Goal: Information Seeking & Learning: Learn about a topic

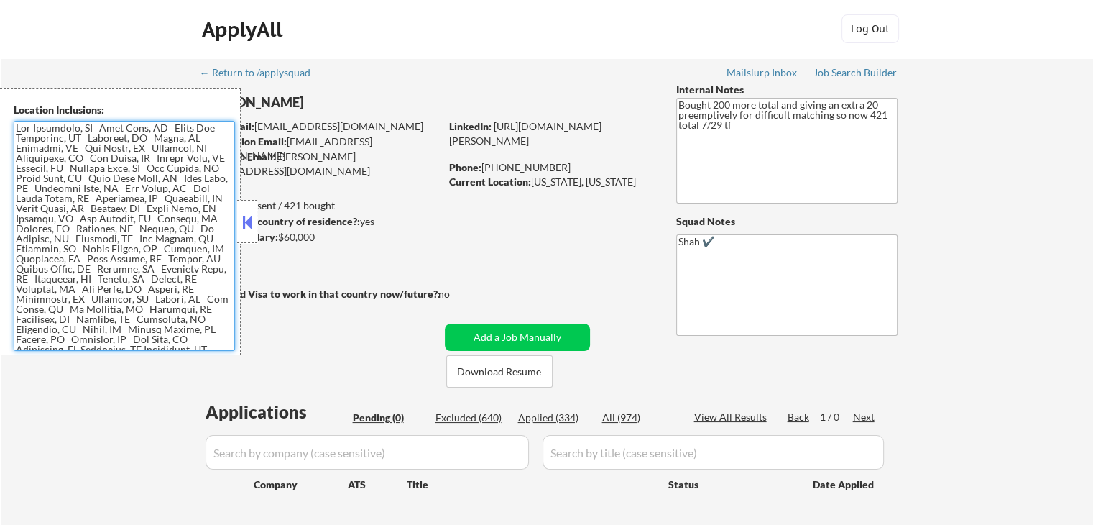
drag, startPoint x: 126, startPoint y: 341, endPoint x: 73, endPoint y: 109, distance: 238.1
click at [0, 80] on body "← Return to /applysquad Mailslurp Inbox Job Search Builder [PERSON_NAME] User E…" at bounding box center [546, 262] width 1093 height 525
click at [247, 219] on button at bounding box center [247, 222] width 16 height 22
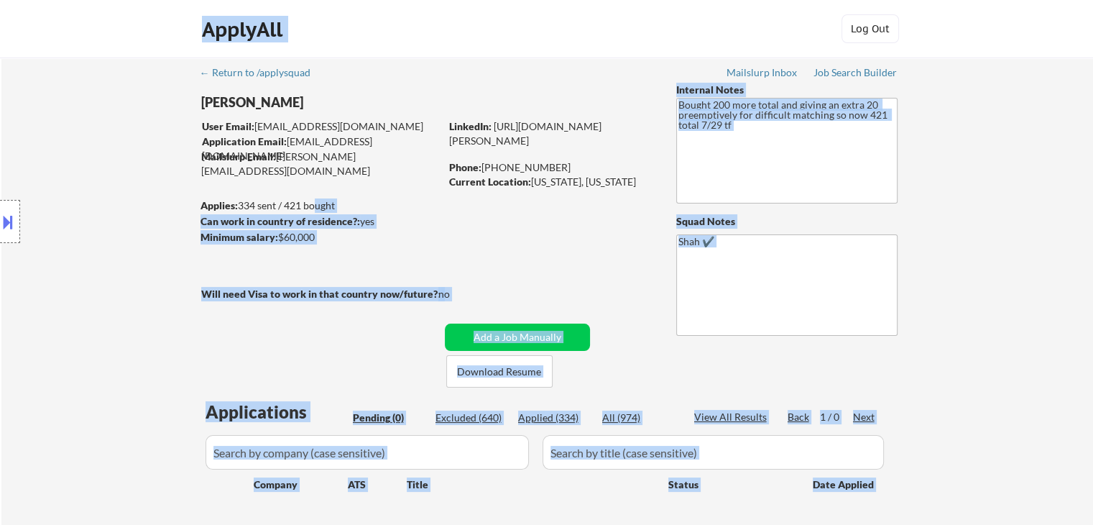
drag, startPoint x: 206, startPoint y: 202, endPoint x: 311, endPoint y: 203, distance: 105.6
click at [310, 203] on body "← Return to /applysquad Mailslurp Inbox Job Search Builder [PERSON_NAME] User E…" at bounding box center [546, 262] width 1093 height 525
click at [410, 231] on div "Minimum salary: $60,000" at bounding box center [320, 237] width 239 height 14
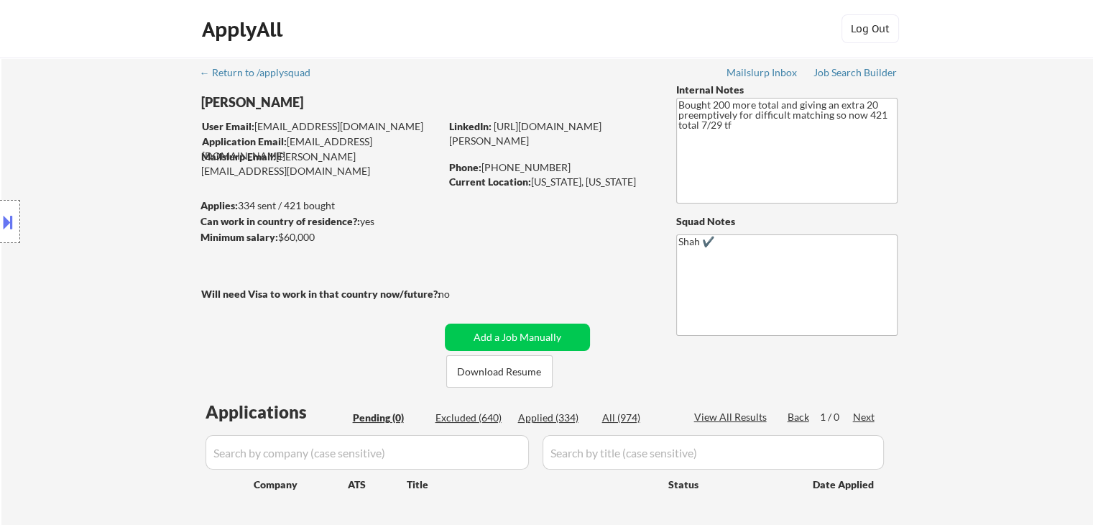
drag, startPoint x: 377, startPoint y: 217, endPoint x: 198, endPoint y: 219, distance: 178.2
click at [198, 219] on body "← Return to /applysquad Mailslurp Inbox Job Search Builder [PERSON_NAME] User E…" at bounding box center [546, 262] width 1093 height 525
click at [198, 219] on div "Location Inclusions:" at bounding box center [128, 221] width 257 height 267
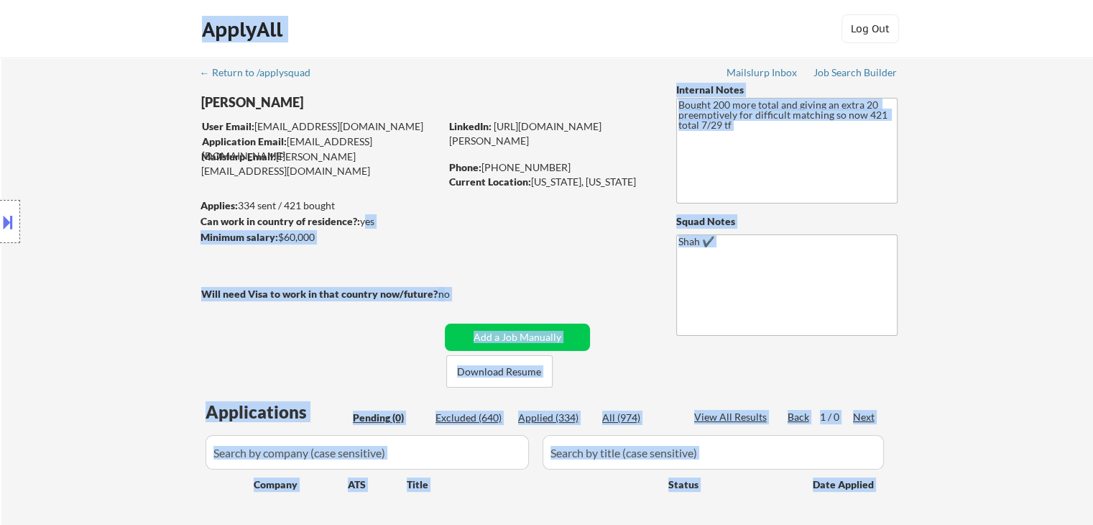
drag, startPoint x: 316, startPoint y: 221, endPoint x: 361, endPoint y: 221, distance: 44.6
click at [361, 221] on body "← Return to /applysquad Mailslurp Inbox Job Search Builder [PERSON_NAME] User E…" at bounding box center [546, 262] width 1093 height 525
click at [397, 231] on div "Minimum salary: $60,000" at bounding box center [320, 237] width 239 height 14
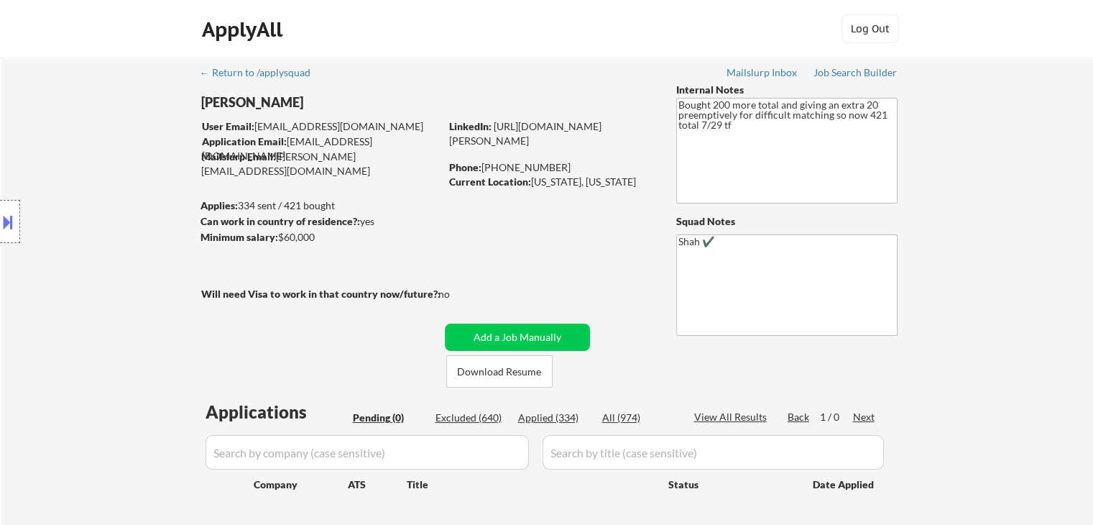
drag, startPoint x: 515, startPoint y: 191, endPoint x: 532, endPoint y: 181, distance: 20.0
click at [532, 181] on div "Current Location: [US_STATE], [US_STATE]" at bounding box center [550, 182] width 203 height 14
click at [542, 218] on div "← Return to /applysquad Mailslurp Inbox Job Search Builder [PERSON_NAME] User E…" at bounding box center [547, 304] width 717 height 495
drag, startPoint x: 722, startPoint y: 129, endPoint x: 657, endPoint y: 98, distance: 71.4
click at [657, 98] on div "← Return to /applysquad Mailslurp Inbox Job Search Builder [PERSON_NAME] User E…" at bounding box center [547, 304] width 717 height 495
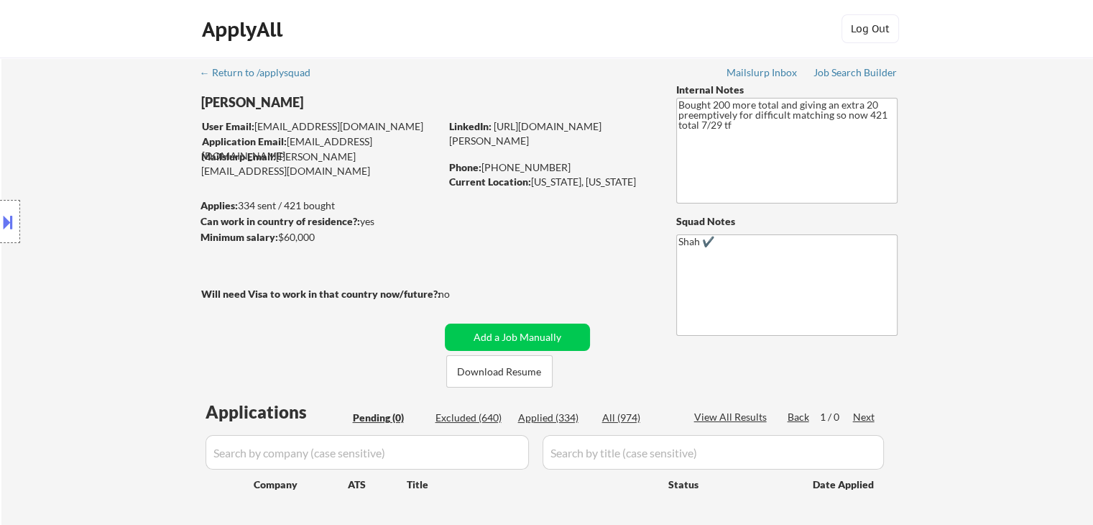
click at [959, 177] on div "← Return to /applysquad Mailslurp Inbox Job Search Builder [PERSON_NAME] User E…" at bounding box center [547, 310] width 1092 height 507
drag, startPoint x: 348, startPoint y: 201, endPoint x: 237, endPoint y: 200, distance: 110.7
click at [237, 200] on body "← Return to /applysquad Mailslurp Inbox Job Search Builder [PERSON_NAME] User E…" at bounding box center [546, 262] width 1093 height 525
click at [589, 78] on div "← Return to /applysquad Mailslurp Inbox Job Search Builder [PERSON_NAME] User E…" at bounding box center [547, 304] width 717 height 495
click at [495, 210] on div "← Return to /applysquad Mailslurp Inbox Job Search Builder [PERSON_NAME] User E…" at bounding box center [547, 304] width 717 height 495
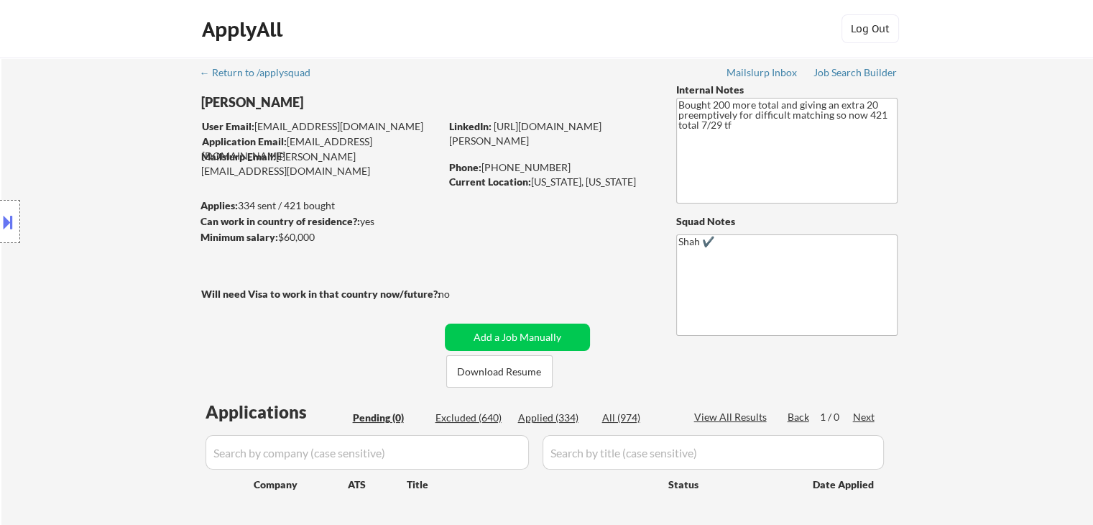
drag, startPoint x: 325, startPoint y: 239, endPoint x: 278, endPoint y: 239, distance: 46.7
click at [278, 239] on div "Minimum salary: $60,000" at bounding box center [320, 237] width 239 height 14
click at [287, 271] on div "← Return to /applysquad Mailslurp Inbox Job Search Builder [PERSON_NAME] User E…" at bounding box center [547, 304] width 717 height 495
click at [463, 285] on div "← Return to /applysquad Mailslurp Inbox Job Search Builder [PERSON_NAME] User E…" at bounding box center [547, 304] width 717 height 495
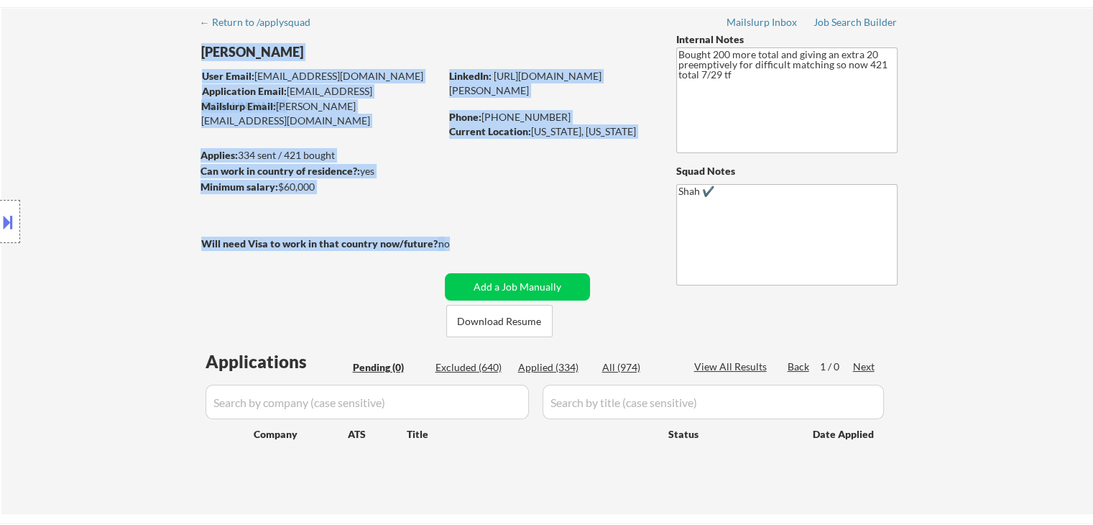
scroll to position [72, 0]
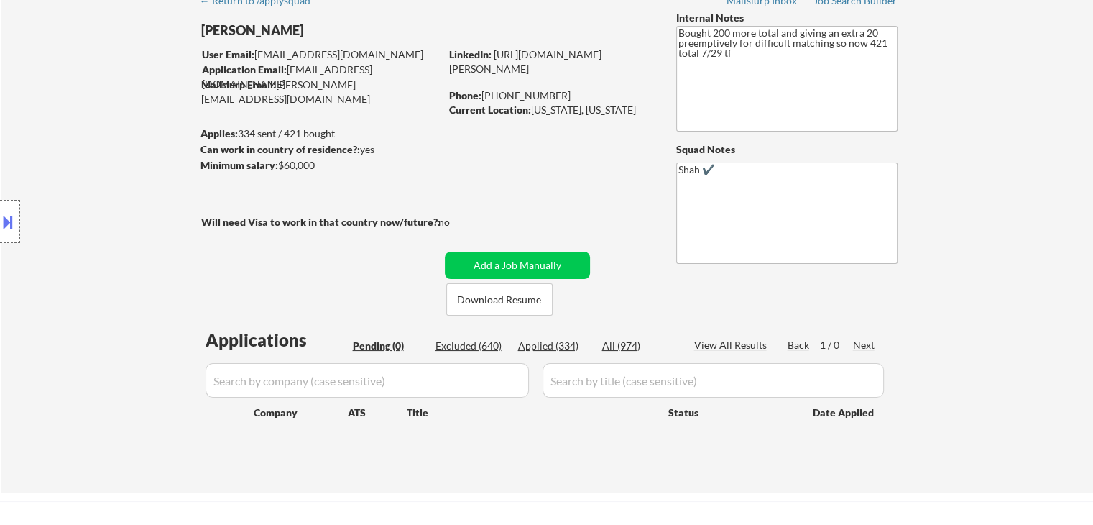
click at [247, 276] on div "Location Inclusions:" at bounding box center [128, 221] width 257 height 267
click at [507, 137] on div "← Return to /applysquad Mailslurp Inbox Job Search Builder [PERSON_NAME] User E…" at bounding box center [547, 233] width 717 height 495
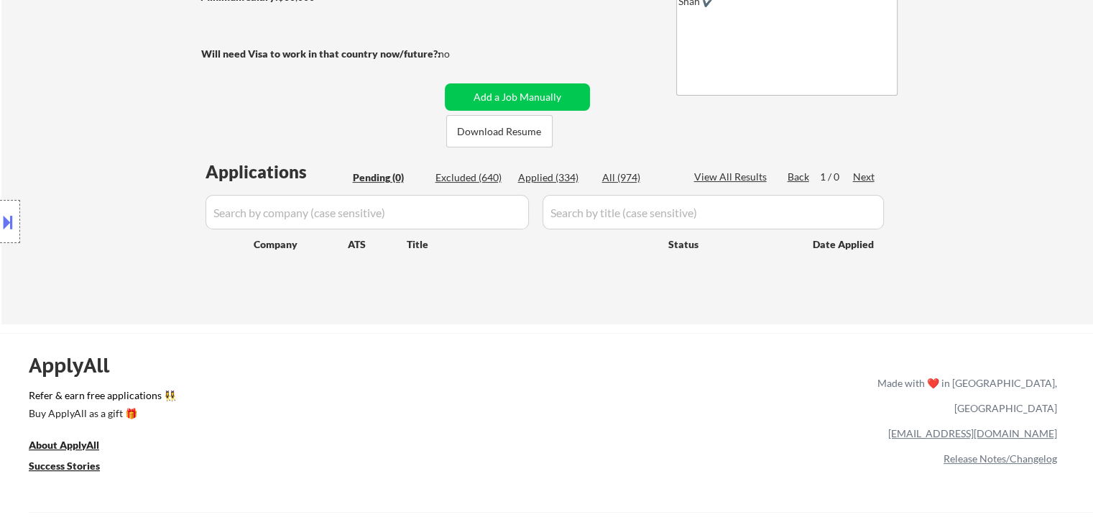
scroll to position [216, 0]
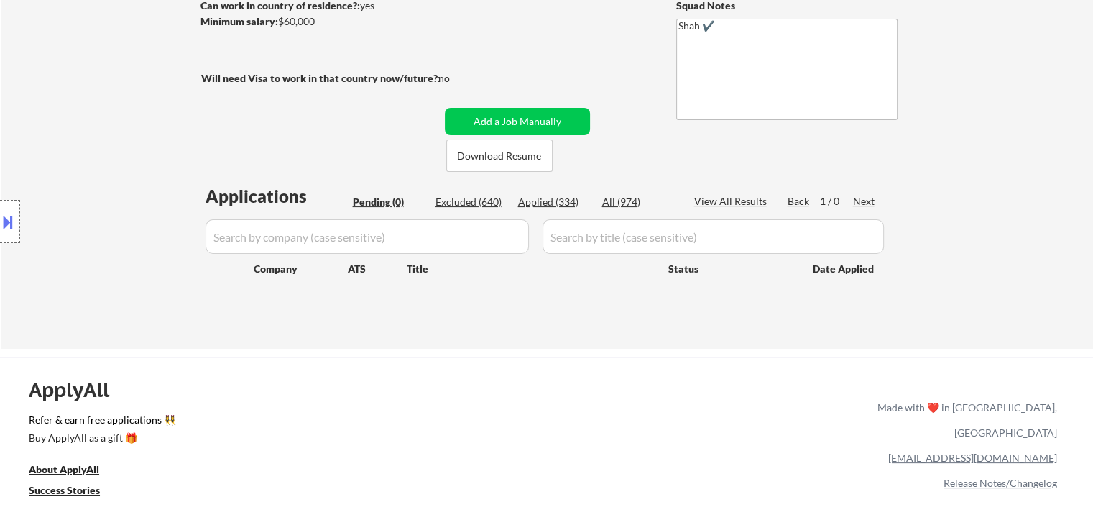
click at [187, 216] on div "Location Inclusions:" at bounding box center [128, 221] width 257 height 267
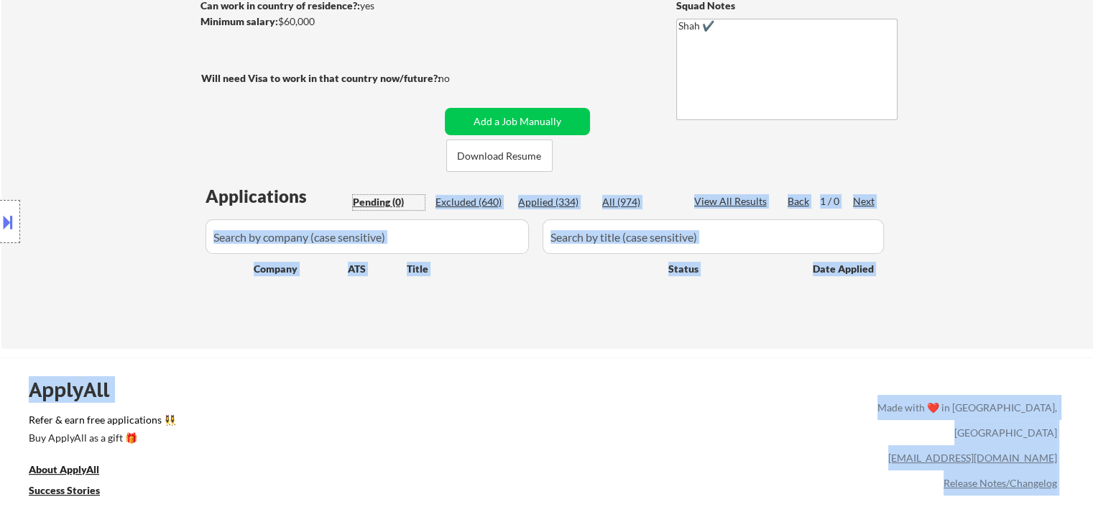
drag, startPoint x: 408, startPoint y: 199, endPoint x: 162, endPoint y: 205, distance: 246.6
click at [162, 205] on body "← Return to /applysquad Mailslurp Inbox Job Search Builder [PERSON_NAME] User E…" at bounding box center [546, 46] width 1093 height 525
click at [162, 205] on div "Location Inclusions:" at bounding box center [128, 221] width 257 height 267
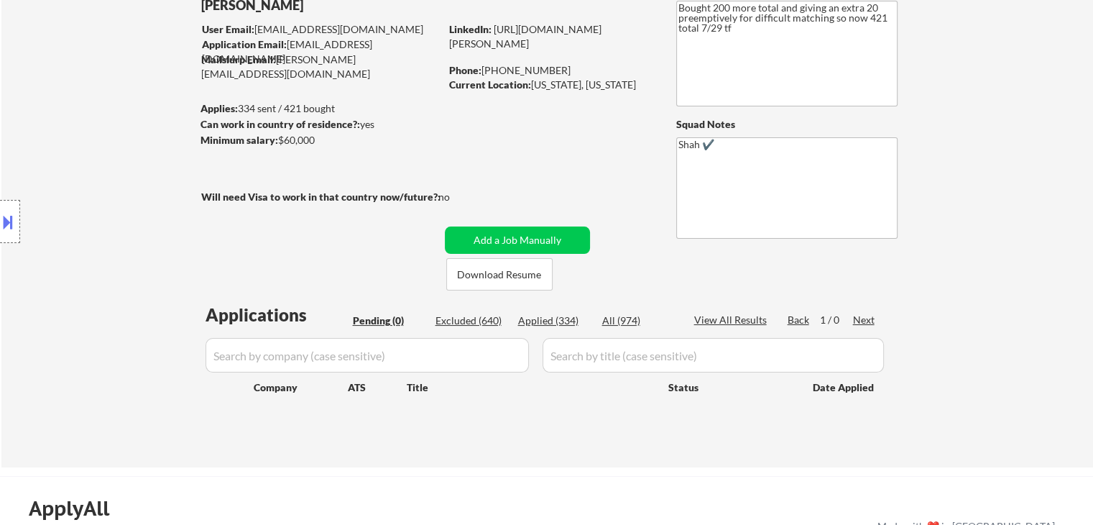
scroll to position [72, 0]
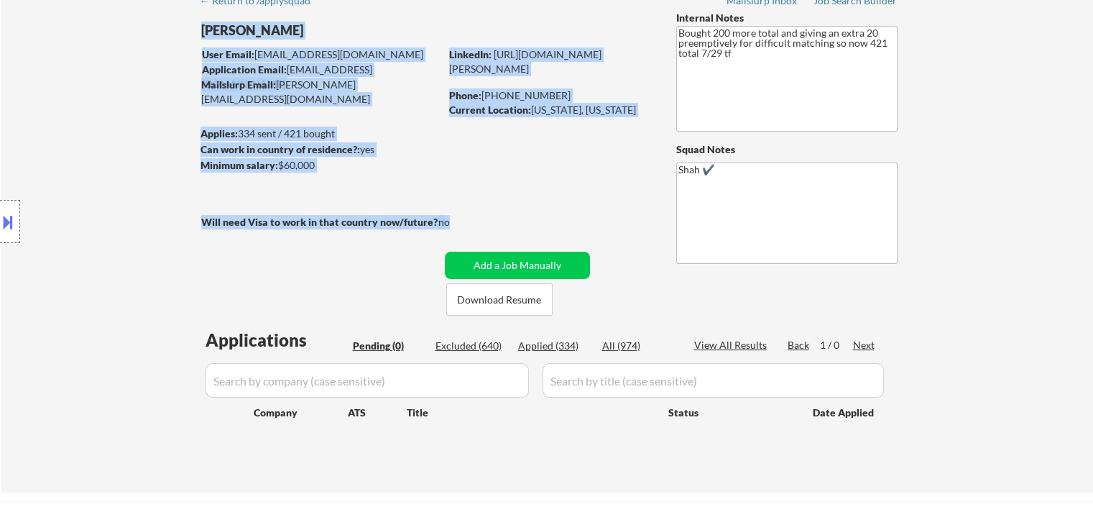
drag, startPoint x: 451, startPoint y: 228, endPoint x: 276, endPoint y: 236, distance: 175.5
click at [276, 236] on div "← Return to /applysquad Mailslurp Inbox Job Search Builder [PERSON_NAME] User E…" at bounding box center [547, 233] width 717 height 495
click at [282, 259] on div "← Return to /applysquad Mailslurp Inbox Job Search Builder [PERSON_NAME] User E…" at bounding box center [547, 233] width 717 height 495
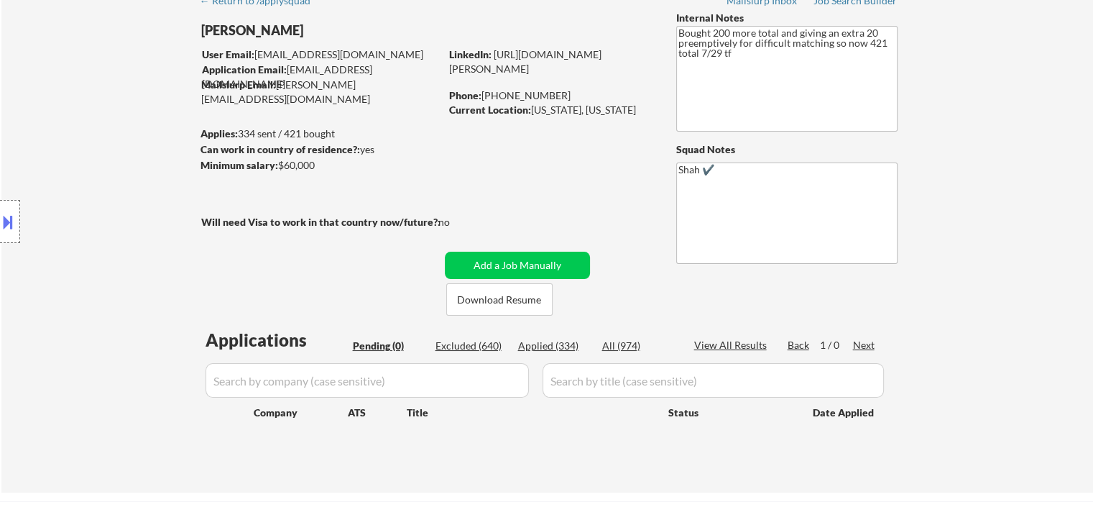
click at [470, 184] on div "← Return to /applysquad Mailslurp Inbox Job Search Builder [PERSON_NAME] User E…" at bounding box center [547, 233] width 717 height 495
click at [514, 179] on div "← Return to /applysquad Mailslurp Inbox Job Search Builder [PERSON_NAME] User E…" at bounding box center [547, 233] width 717 height 495
drag, startPoint x: 532, startPoint y: 107, endPoint x: 531, endPoint y: 136, distance: 28.8
click at [532, 117] on div "Current Location: [US_STATE], [US_STATE]" at bounding box center [550, 110] width 203 height 14
drag, startPoint x: 527, startPoint y: 149, endPoint x: 531, endPoint y: 129, distance: 20.6
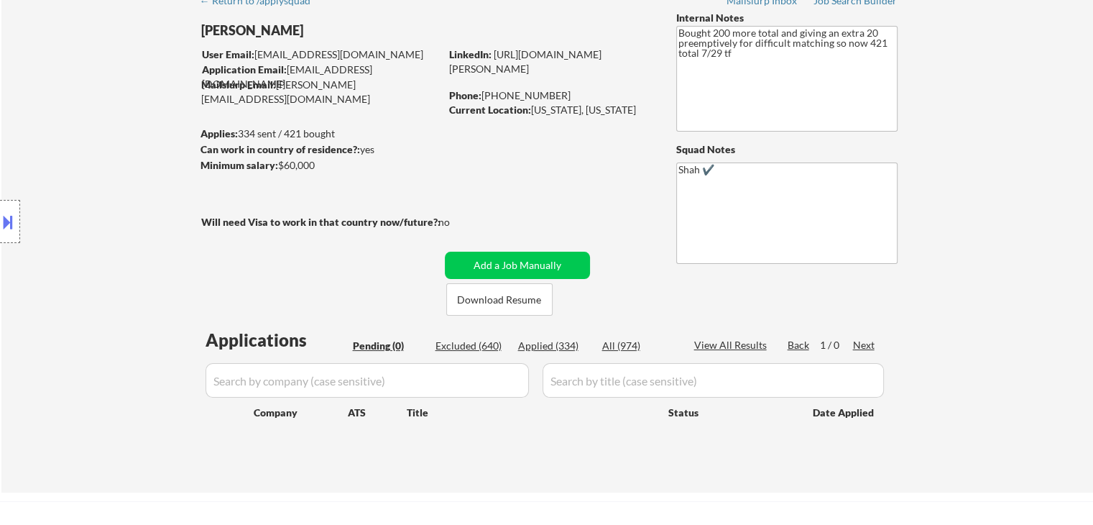
click at [526, 149] on div "← Return to /applysquad Mailslurp Inbox Job Search Builder [PERSON_NAME] User E…" at bounding box center [547, 233] width 717 height 495
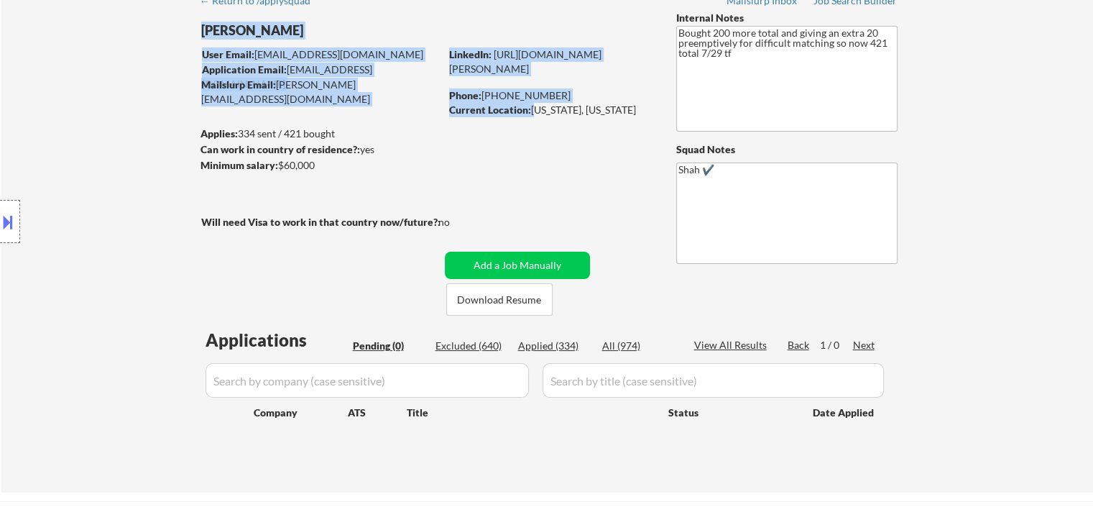
drag, startPoint x: 535, startPoint y: 105, endPoint x: 543, endPoint y: 141, distance: 36.8
click at [543, 141] on div "← Return to /applysquad Mailslurp Inbox Job Search Builder [PERSON_NAME] User E…" at bounding box center [547, 233] width 717 height 495
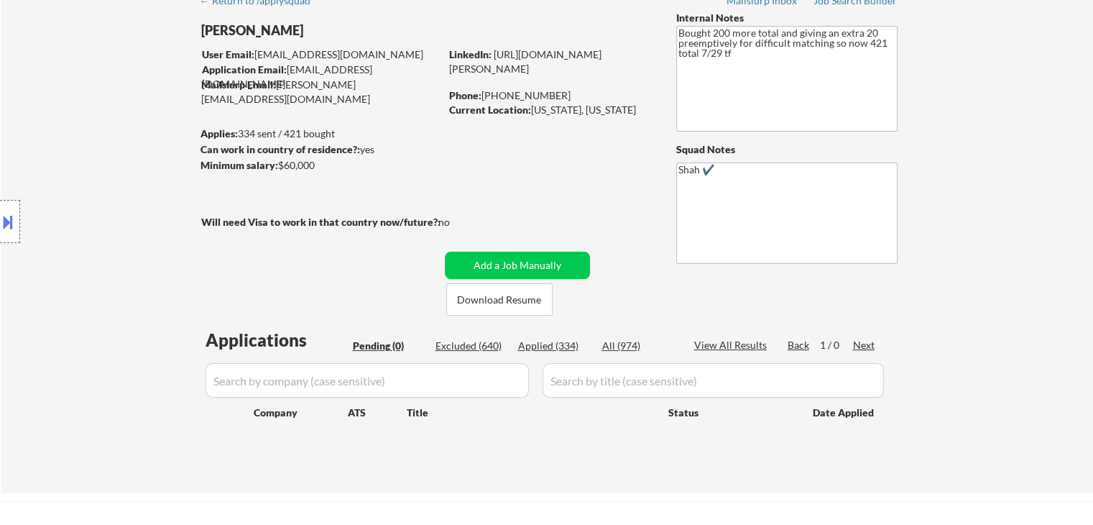
drag, startPoint x: 535, startPoint y: 181, endPoint x: 524, endPoint y: 170, distance: 15.8
click at [531, 178] on div "← Return to /applysquad Mailslurp Inbox Job Search Builder [PERSON_NAME] User E…" at bounding box center [547, 233] width 717 height 495
drag, startPoint x: 537, startPoint y: 106, endPoint x: 540, endPoint y: 119, distance: 14.1
click at [540, 117] on div "Current Location: [US_STATE], [US_STATE]" at bounding box center [550, 110] width 203 height 14
click at [540, 162] on div "← Return to /applysquad Mailslurp Inbox Job Search Builder [PERSON_NAME] User E…" at bounding box center [547, 233] width 717 height 495
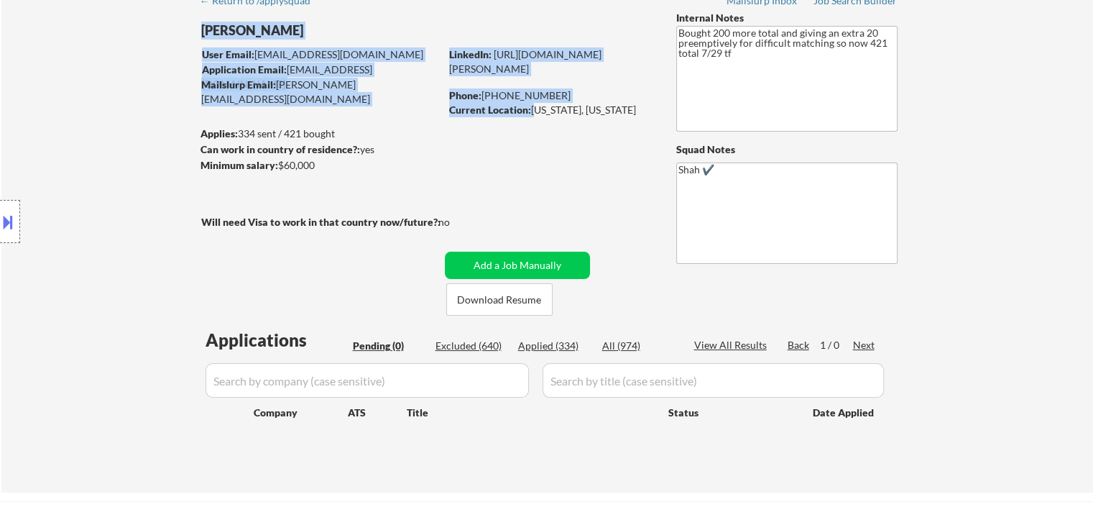
drag, startPoint x: 533, startPoint y: 107, endPoint x: 542, endPoint y: 135, distance: 29.5
click at [542, 135] on div "← Return to /applysquad Mailslurp Inbox Job Search Builder [PERSON_NAME] User E…" at bounding box center [547, 233] width 717 height 495
drag, startPoint x: 533, startPoint y: 165, endPoint x: 535, endPoint y: 120, distance: 44.6
click at [532, 162] on div "← Return to /applysquad Mailslurp Inbox Job Search Builder [PERSON_NAME] User E…" at bounding box center [547, 233] width 717 height 495
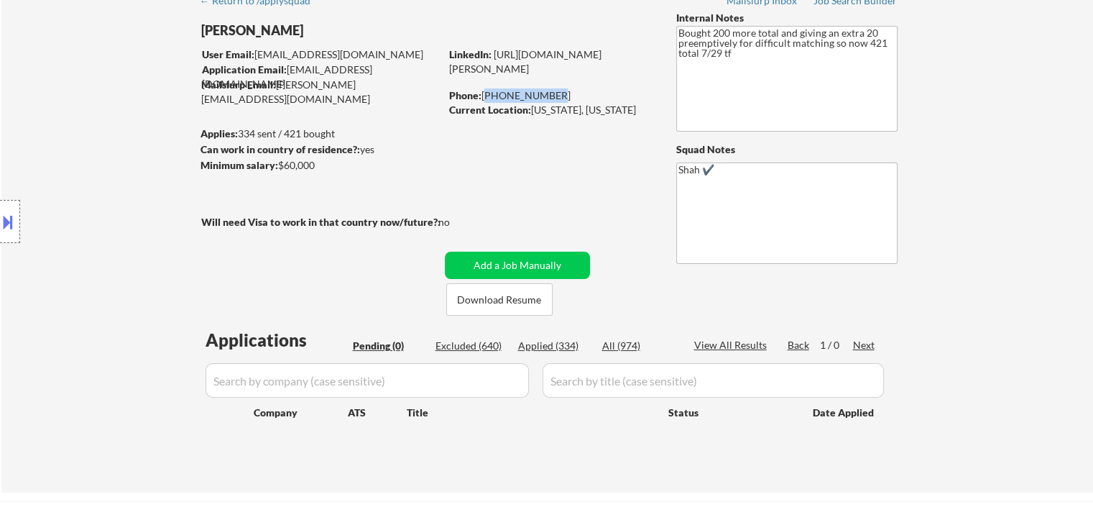
drag, startPoint x: 553, startPoint y: 101, endPoint x: 486, endPoint y: 99, distance: 67.6
click at [486, 99] on div "Phone: [PHONE_NUMBER]" at bounding box center [550, 95] width 203 height 14
click at [500, 144] on div "← Return to /applysquad Mailslurp Inbox Job Search Builder [PERSON_NAME] User E…" at bounding box center [547, 233] width 717 height 495
drag, startPoint x: 534, startPoint y: 109, endPoint x: 537, endPoint y: 128, distance: 18.9
click at [537, 117] on div "Current Location: [US_STATE], [US_STATE]" at bounding box center [550, 110] width 203 height 14
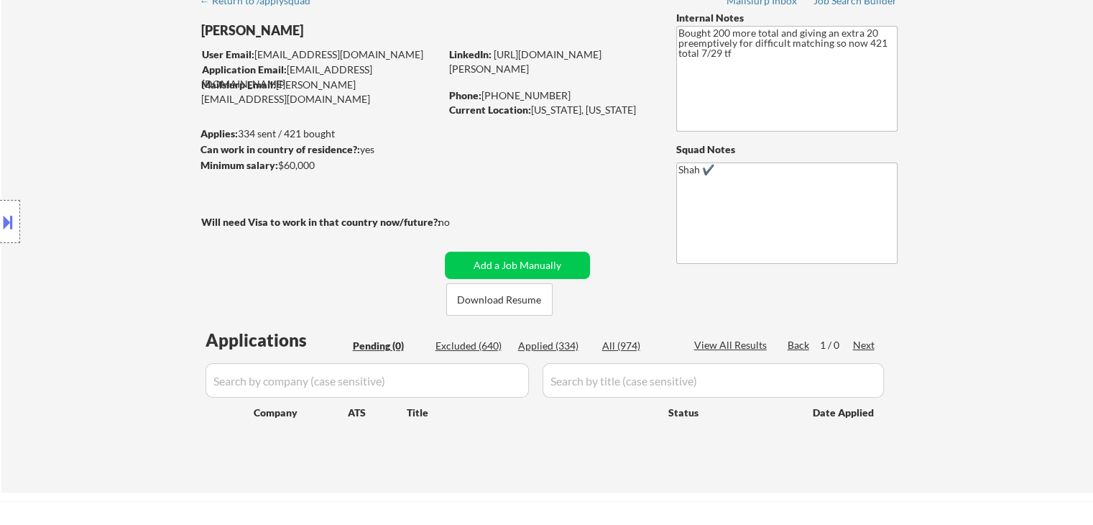
click at [530, 159] on div "← Return to /applysquad Mailslurp Inbox Job Search Builder [PERSON_NAME] User E…" at bounding box center [547, 233] width 717 height 495
drag, startPoint x: 453, startPoint y: 221, endPoint x: 364, endPoint y: 216, distance: 89.3
click at [364, 216] on div "Will need Visa to work in that country now/future?: no" at bounding box center [340, 222] width 278 height 15
click at [246, 221] on div "Location Inclusions:" at bounding box center [128, 221] width 257 height 267
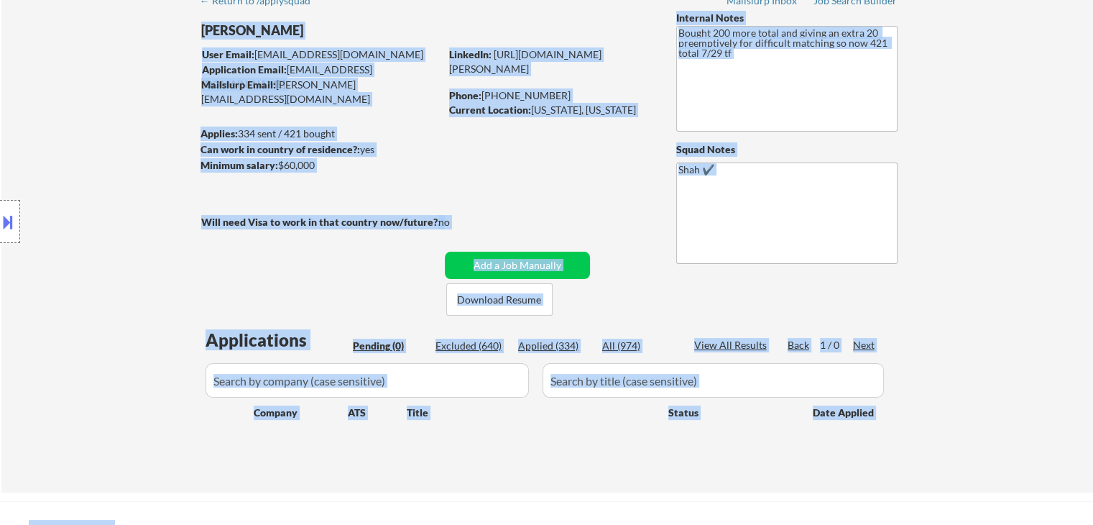
drag, startPoint x: 310, startPoint y: 220, endPoint x: 517, endPoint y: 208, distance: 207.3
click at [517, 208] on body "← Return to /applysquad Mailslurp Inbox Job Search Builder [PERSON_NAME] User E…" at bounding box center [546, 190] width 1093 height 525
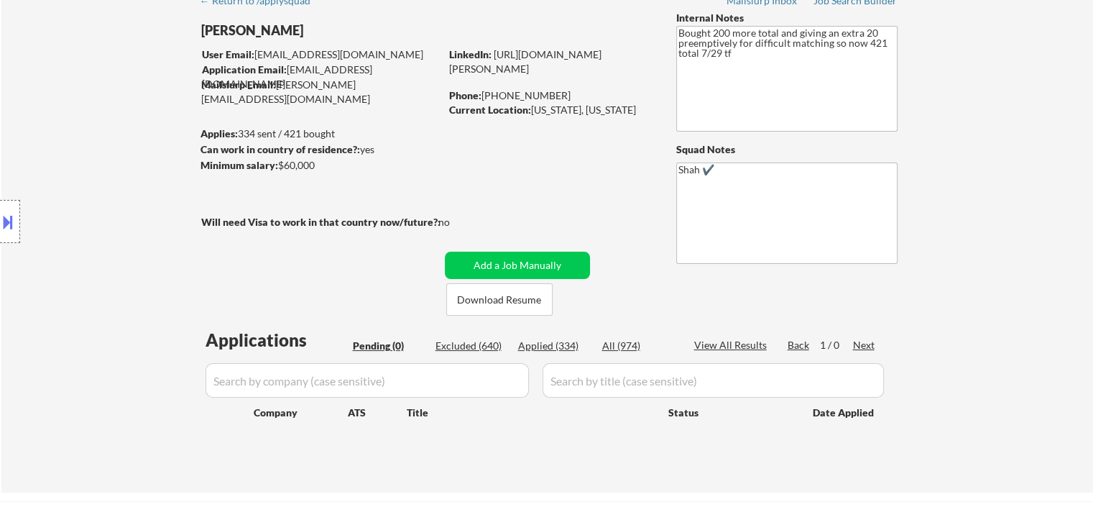
drag, startPoint x: 489, startPoint y: 225, endPoint x: 437, endPoint y: 259, distance: 62.4
click at [489, 224] on div "← Return to /applysquad Mailslurp Inbox Job Search Builder [PERSON_NAME] User E…" at bounding box center [547, 233] width 717 height 495
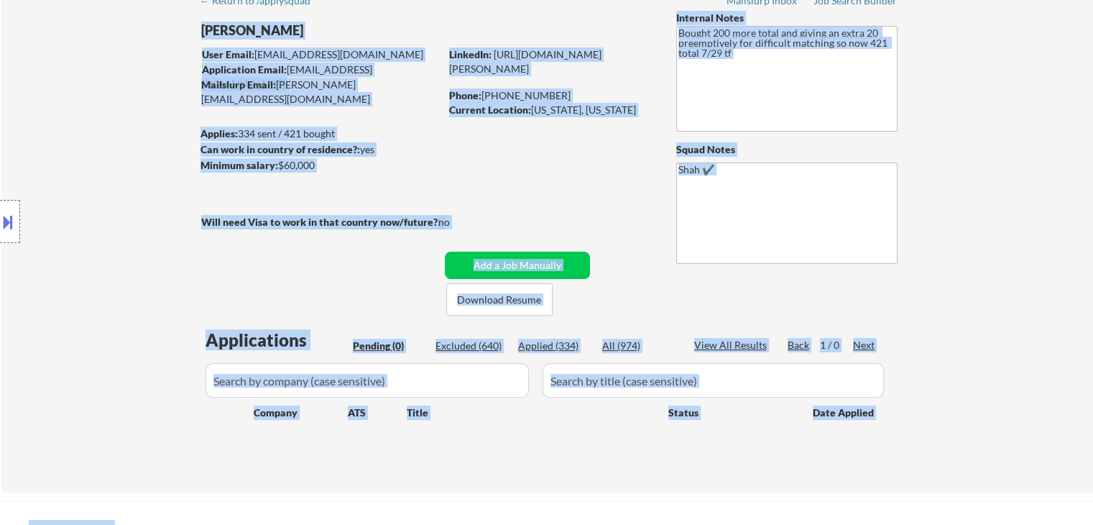
drag, startPoint x: 200, startPoint y: 219, endPoint x: 400, endPoint y: 207, distance: 200.9
click at [400, 207] on body "← Return to /applysquad Mailslurp Inbox Job Search Builder [PERSON_NAME] User E…" at bounding box center [546, 190] width 1093 height 525
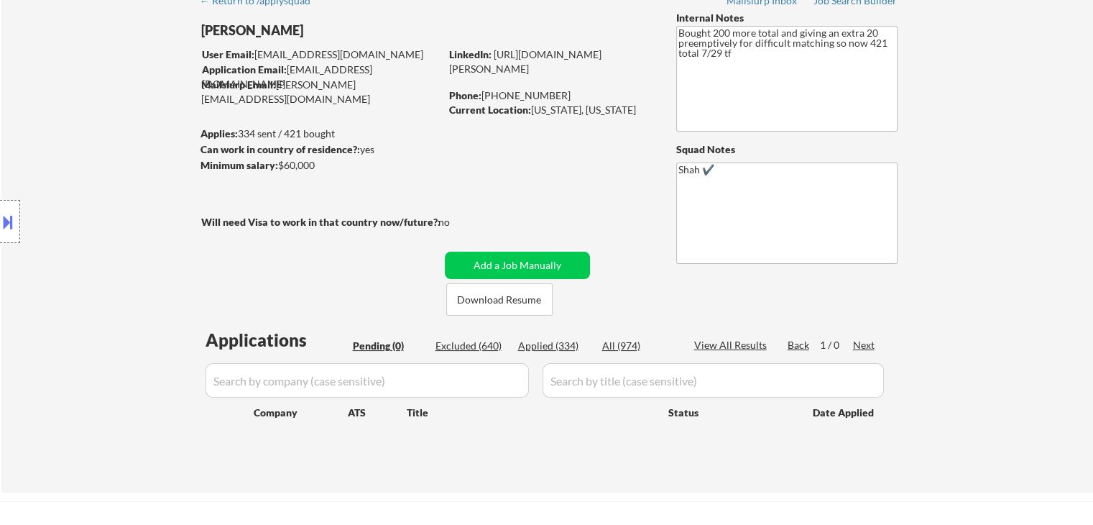
click at [477, 207] on div "← Return to /applysquad Mailslurp Inbox Job Search Builder [PERSON_NAME] User E…" at bounding box center [547, 233] width 717 height 495
drag, startPoint x: 392, startPoint y: 225, endPoint x: 269, endPoint y: 225, distance: 122.2
click at [269, 225] on div "Will need Visa to work in that country now/future?: no" at bounding box center [340, 222] width 278 height 15
drag, startPoint x: 300, startPoint y: 164, endPoint x: 331, endPoint y: 167, distance: 30.3
click at [328, 165] on div "Minimum salary: $60,000" at bounding box center [320, 165] width 239 height 14
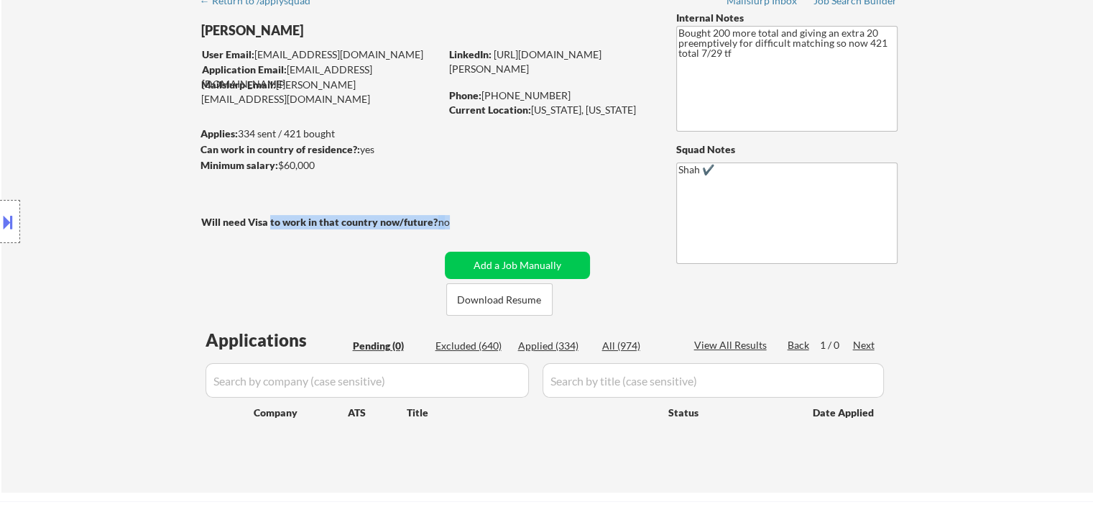
click at [331, 167] on div "Minimum salary: $60,000" at bounding box center [320, 165] width 239 height 14
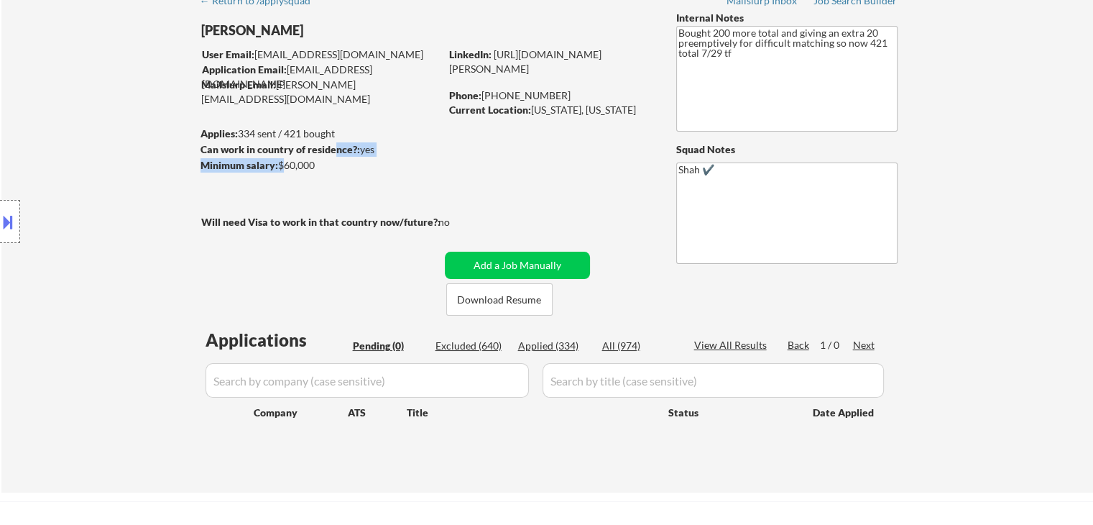
drag, startPoint x: 280, startPoint y: 161, endPoint x: 344, endPoint y: 150, distance: 64.9
click at [344, 150] on div "[PERSON_NAME] User Email: [EMAIL_ADDRESS][DOMAIN_NAME] Application Email: [EMAI…" at bounding box center [436, 163] width 470 height 305
click at [336, 213] on div "← Return to /applysquad Mailslurp Inbox Job Search Builder [PERSON_NAME] User E…" at bounding box center [547, 233] width 717 height 495
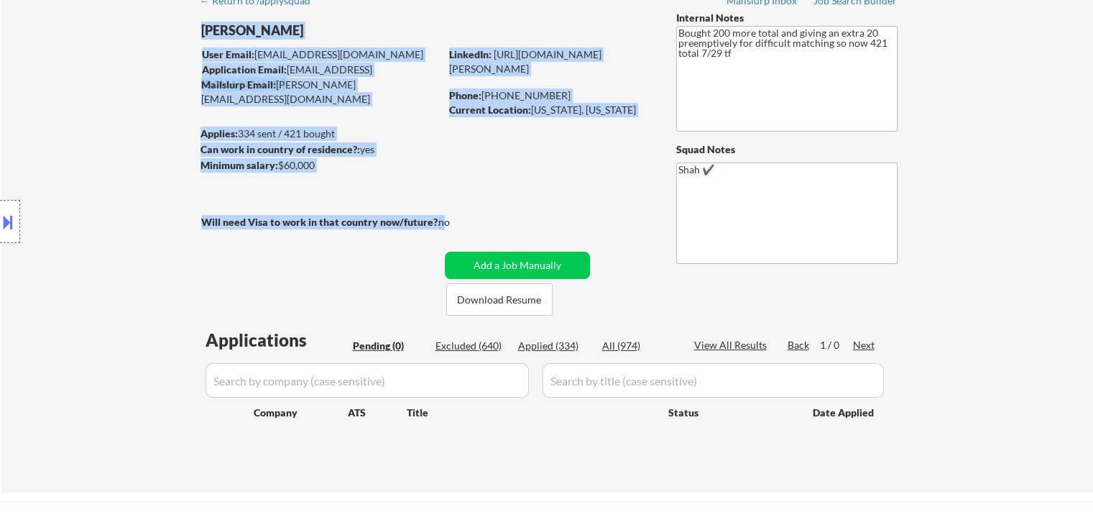
drag, startPoint x: 443, startPoint y: 220, endPoint x: 270, endPoint y: 210, distance: 173.5
click at [270, 210] on div "← Return to /applysquad Mailslurp Inbox Job Search Builder [PERSON_NAME] User E…" at bounding box center [547, 233] width 717 height 495
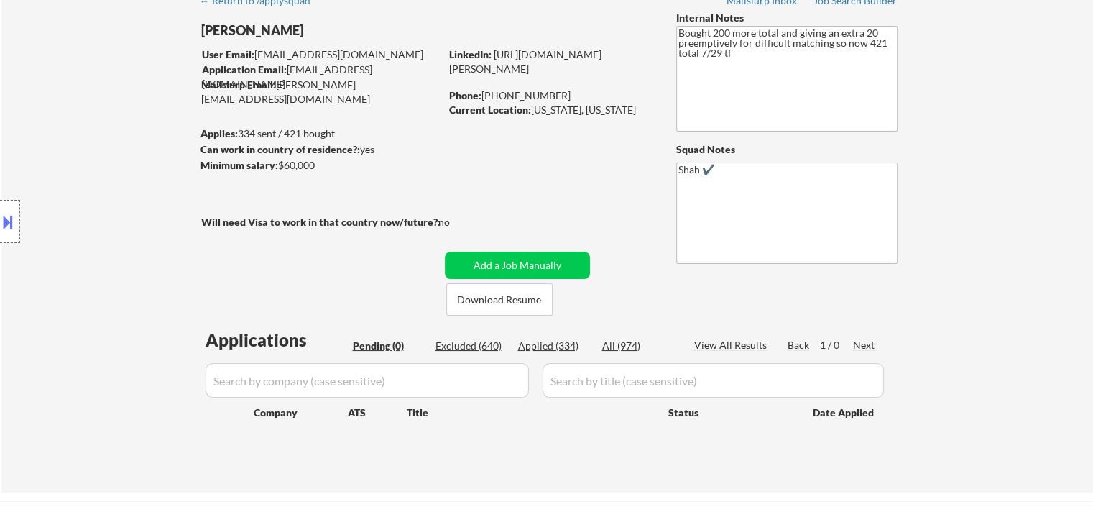
click at [249, 222] on div "Location Inclusions:" at bounding box center [128, 221] width 257 height 267
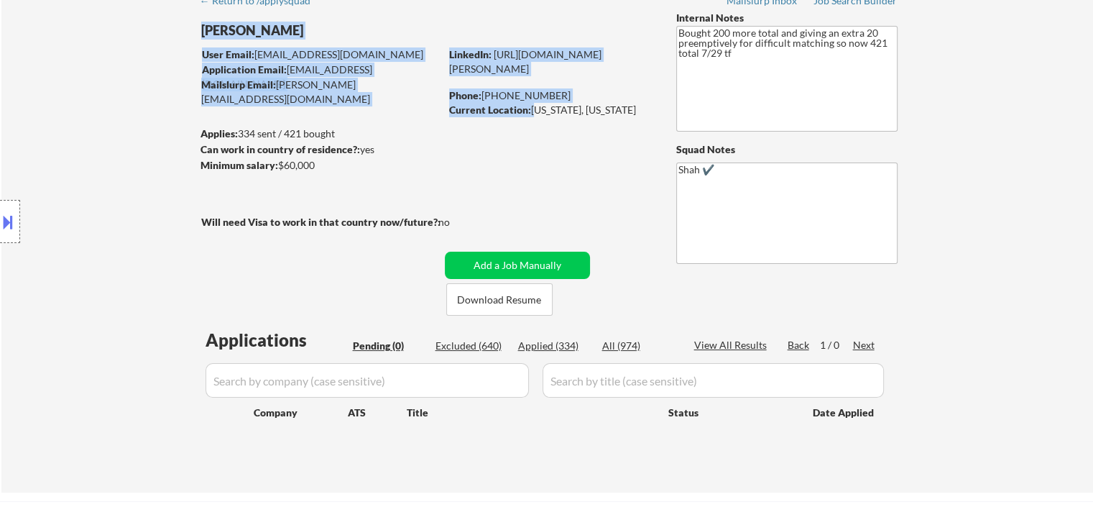
drag, startPoint x: 533, startPoint y: 111, endPoint x: 530, endPoint y: 156, distance: 44.6
click at [532, 142] on div "← Return to /applysquad Mailslurp Inbox Job Search Builder [PERSON_NAME] User E…" at bounding box center [547, 233] width 717 height 495
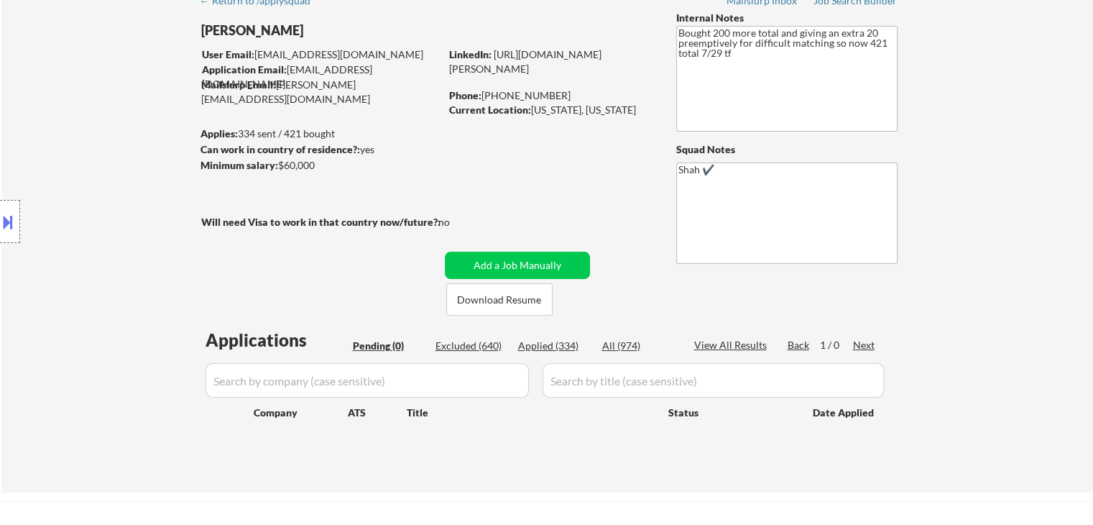
click at [530, 156] on div "← Return to /applysquad Mailslurp Inbox Job Search Builder [PERSON_NAME] User E…" at bounding box center [547, 233] width 717 height 495
drag, startPoint x: 733, startPoint y: 57, endPoint x: 701, endPoint y: 75, distance: 37.0
click at [673, 25] on div "← Return to /applysquad Mailslurp Inbox Job Search Builder [PERSON_NAME] User E…" at bounding box center [547, 233] width 717 height 495
click at [750, 91] on textarea "Bought 200 more total and giving an extra 20 preemptively for difficult matchin…" at bounding box center [786, 79] width 221 height 106
click at [734, 68] on textarea "Bought 200 more total and giving an extra 20 preemptively for difficult matchin…" at bounding box center [786, 79] width 221 height 106
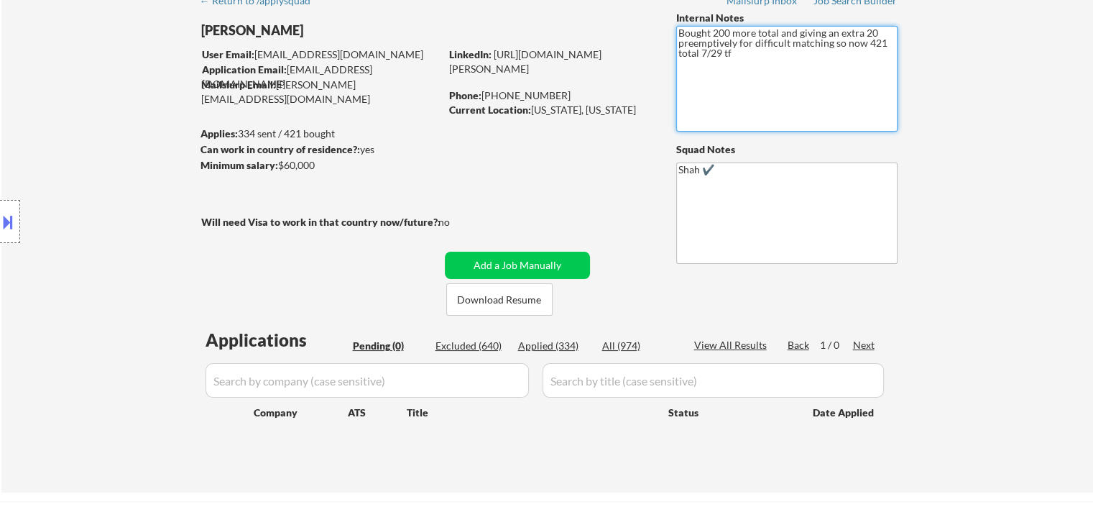
click at [595, 142] on div "← Return to /applysquad Mailslurp Inbox Job Search Builder [PERSON_NAME] User E…" at bounding box center [547, 233] width 717 height 495
drag, startPoint x: 533, startPoint y: 114, endPoint x: 537, endPoint y: 120, distance: 7.8
click at [537, 117] on div "Current Location: [US_STATE], [US_STATE]" at bounding box center [550, 110] width 203 height 14
click at [537, 137] on div "← Return to /applysquad Mailslurp Inbox Job Search Builder [PERSON_NAME] User E…" at bounding box center [547, 233] width 717 height 495
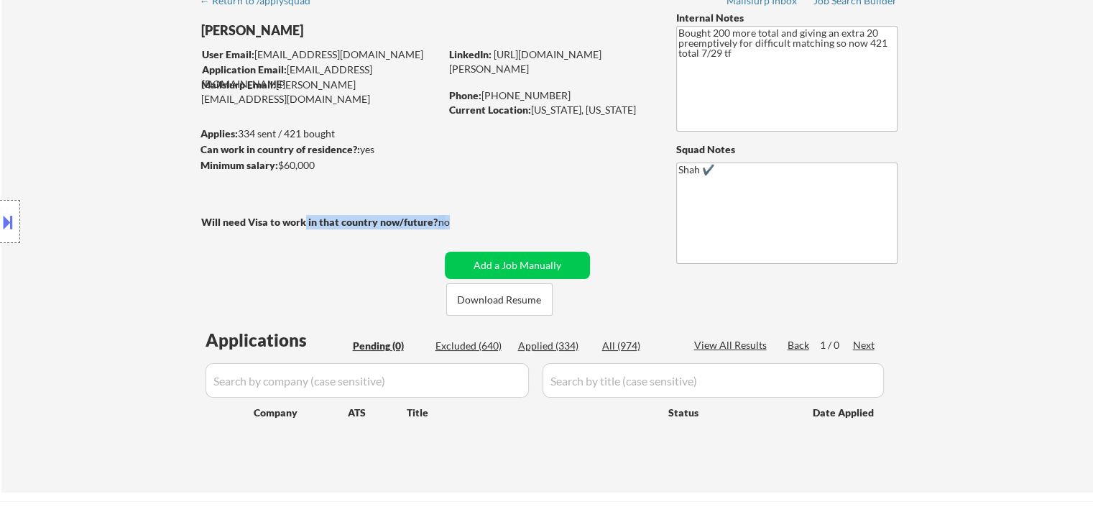
drag, startPoint x: 454, startPoint y: 216, endPoint x: 300, endPoint y: 223, distance: 154.6
click at [303, 220] on div "Will need Visa to work in that country now/future?: no" at bounding box center [340, 222] width 278 height 15
click at [246, 218] on div "Location Inclusions:" at bounding box center [128, 221] width 257 height 267
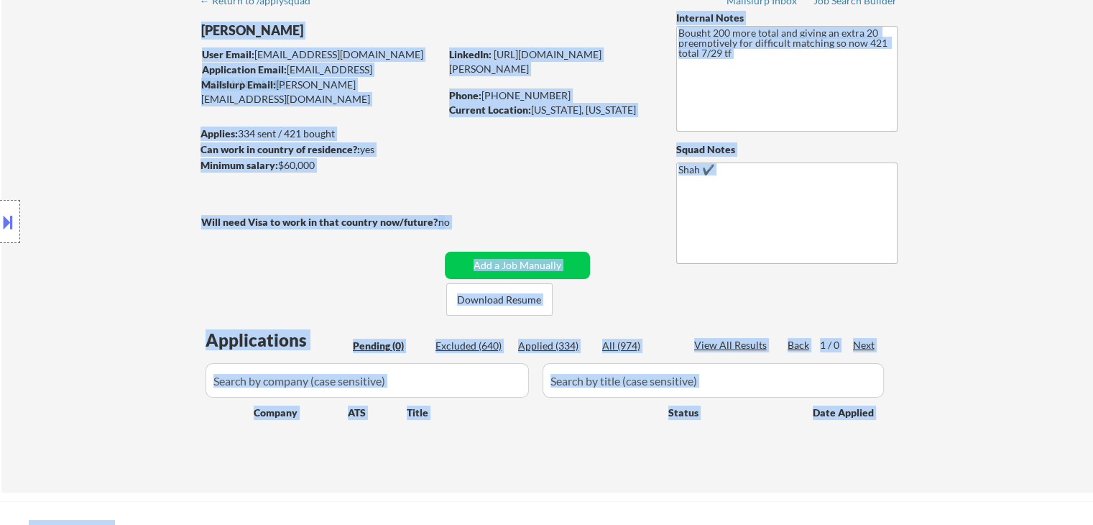
drag, startPoint x: 198, startPoint y: 222, endPoint x: 538, endPoint y: 190, distance: 341.4
click at [538, 190] on body "← Return to /applysquad Mailslurp Inbox Job Search Builder [PERSON_NAME] User E…" at bounding box center [546, 190] width 1093 height 525
click at [529, 198] on div "← Return to /applysquad Mailslurp Inbox Job Search Builder [PERSON_NAME] User E…" at bounding box center [547, 233] width 717 height 495
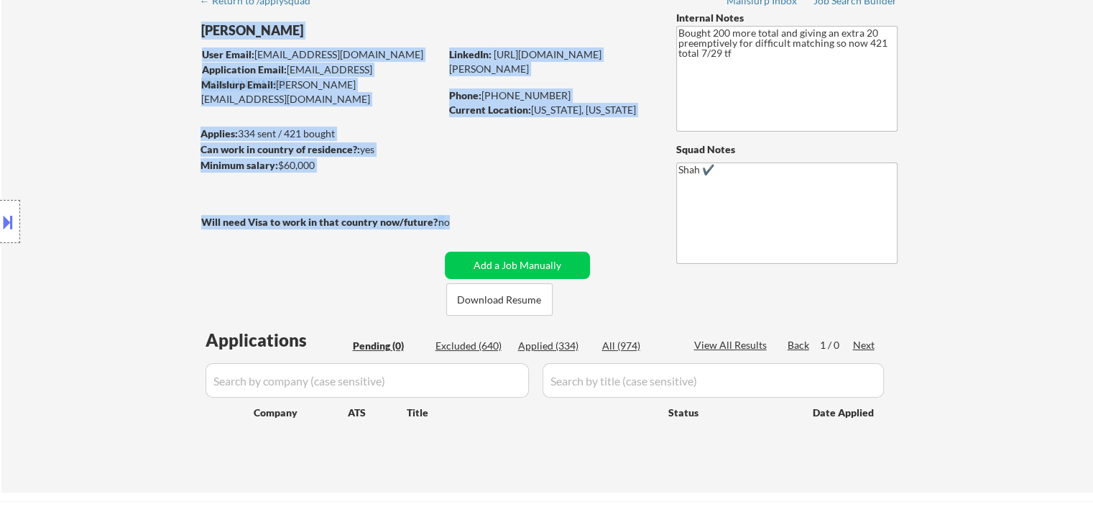
click at [359, 211] on div "← Return to /applysquad Mailslurp Inbox Job Search Builder [PERSON_NAME] User E…" at bounding box center [547, 233] width 717 height 495
click at [356, 216] on strong "Will need Visa to work in that country now/future?:" at bounding box center [320, 222] width 239 height 12
click at [509, 209] on div "← Return to /applysquad Mailslurp Inbox Job Search Builder [PERSON_NAME] User E…" at bounding box center [547, 233] width 717 height 495
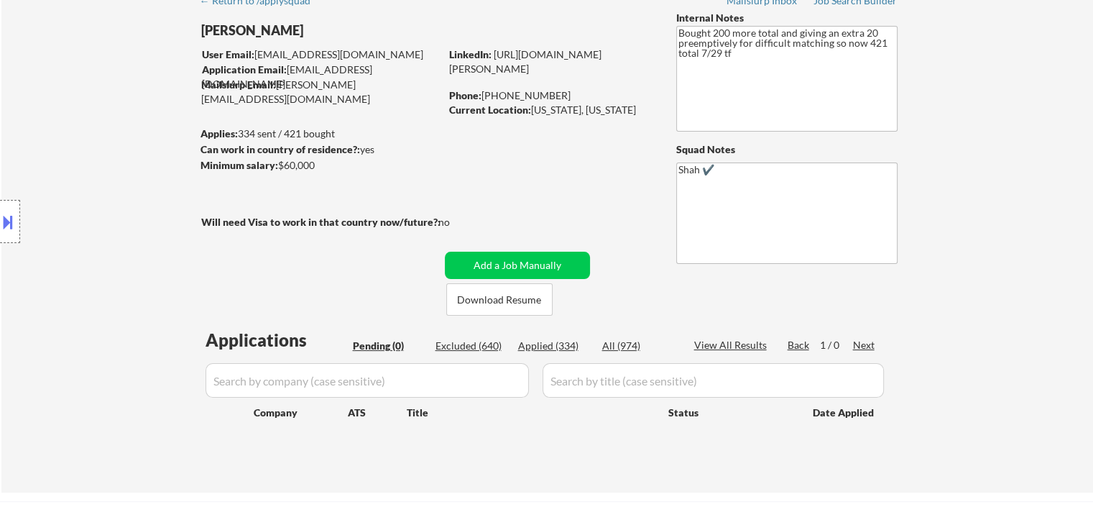
click at [1010, 223] on div "← Return to /applysquad Mailslurp Inbox Job Search Builder [PERSON_NAME] User E…" at bounding box center [547, 239] width 1092 height 507
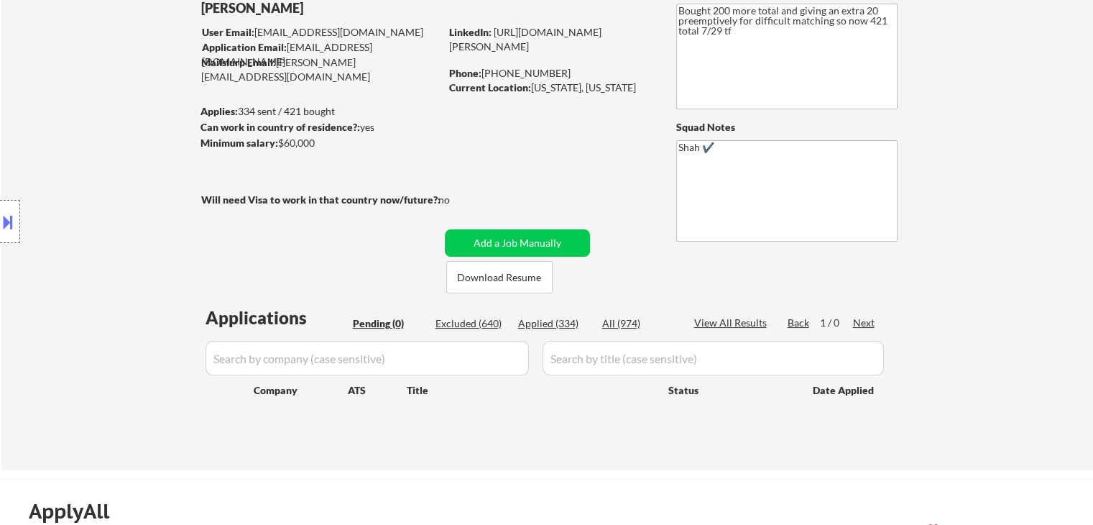
scroll to position [0, 0]
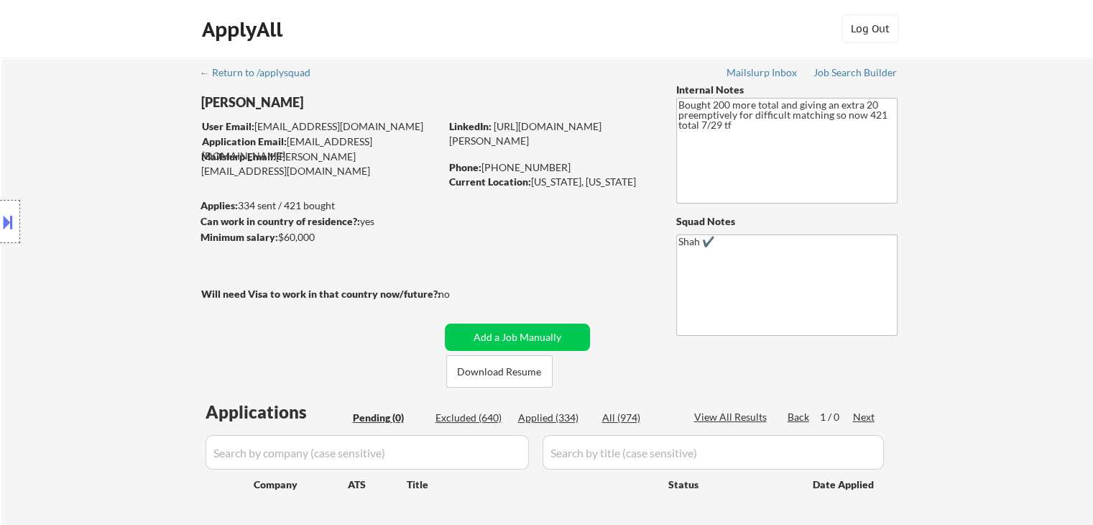
click at [515, 276] on div "← Return to /applysquad Mailslurp Inbox Job Search Builder [PERSON_NAME] User E…" at bounding box center [547, 304] width 717 height 495
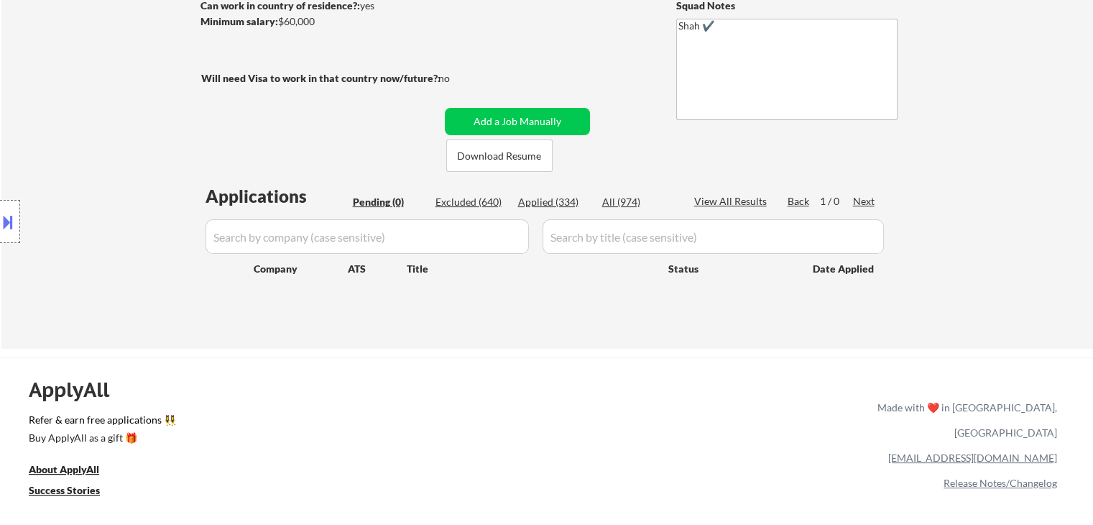
click at [967, 197] on div "← Return to /applysquad Mailslurp Inbox Job Search Builder [PERSON_NAME] User E…" at bounding box center [547, 95] width 1092 height 507
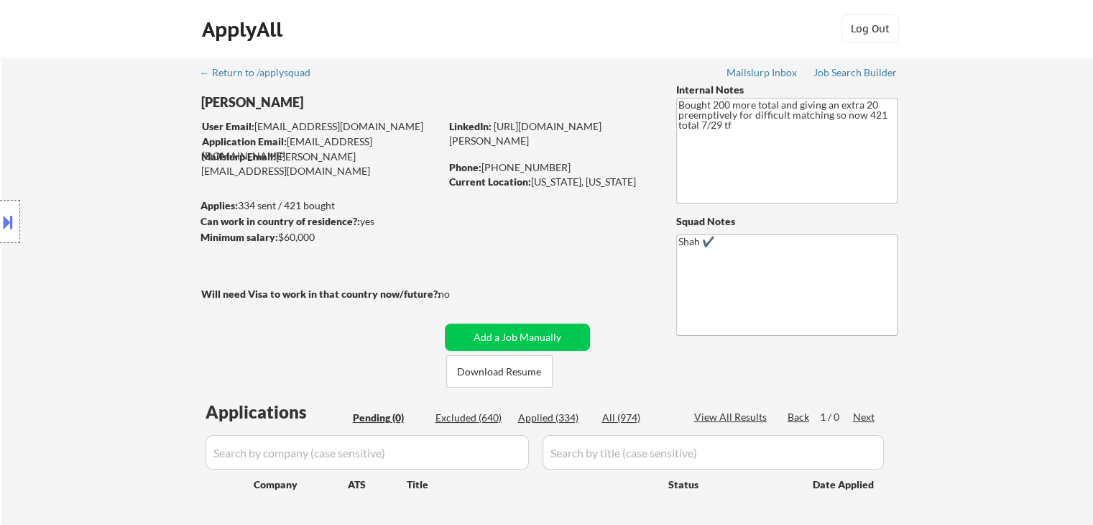
click at [121, 193] on div "Location Inclusions:" at bounding box center [128, 221] width 257 height 267
click at [17, 139] on div "Location Inclusions:" at bounding box center [128, 221] width 257 height 267
